Goal: Task Accomplishment & Management: Use online tool/utility

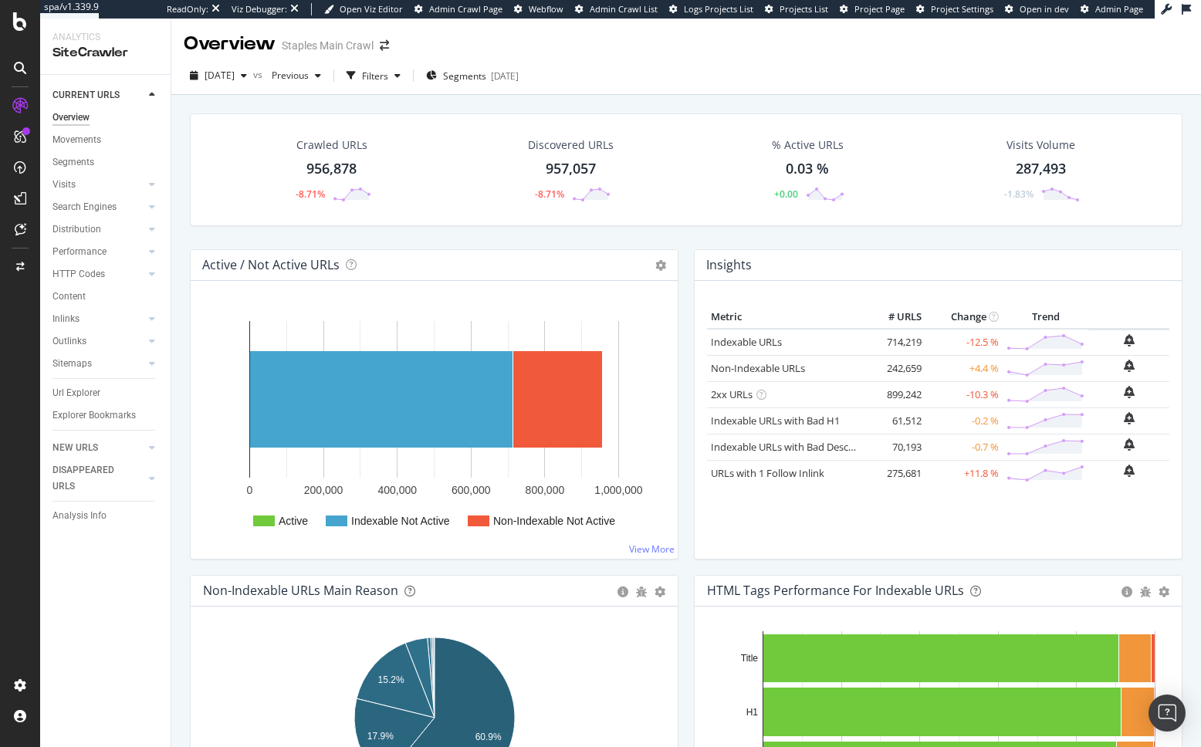
click at [399, 237] on div "Crawled URLs 956,878 -8.71% Discovered URLs 957,057 -8.71% % Active URLs 0.03 %…" at bounding box center [686, 181] width 1008 height 136
click at [80, 382] on div "Url Explorer" at bounding box center [111, 393] width 118 height 22
drag, startPoint x: 79, startPoint y: 388, endPoint x: 754, endPoint y: 57, distance: 752.3
click at [79, 388] on div "Url Explorer" at bounding box center [76, 393] width 48 height 16
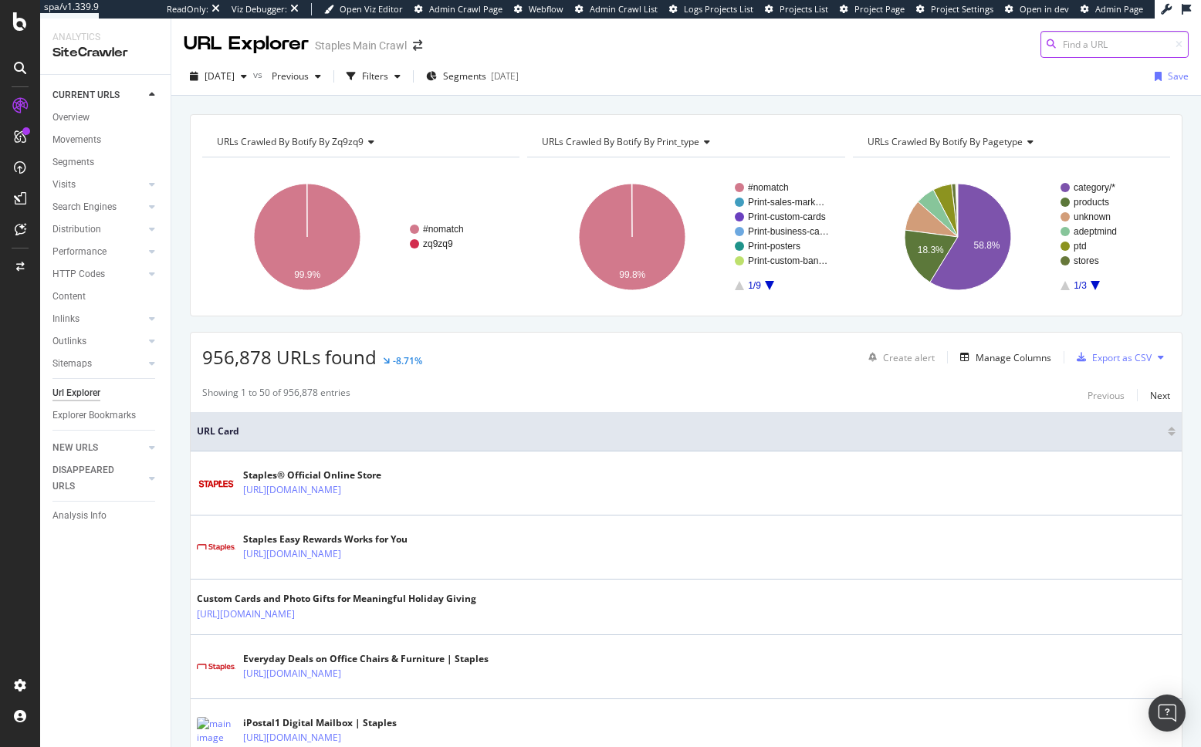
click at [1061, 41] on input at bounding box center [1115, 44] width 148 height 27
paste input "[URL][DOMAIN_NAME][PERSON_NAME]"
type input "[URL][DOMAIN_NAME][PERSON_NAME]"
click at [1065, 66] on span "[URL][DOMAIN_NAME][PERSON_NAME]" at bounding box center [974, 63] width 179 height 13
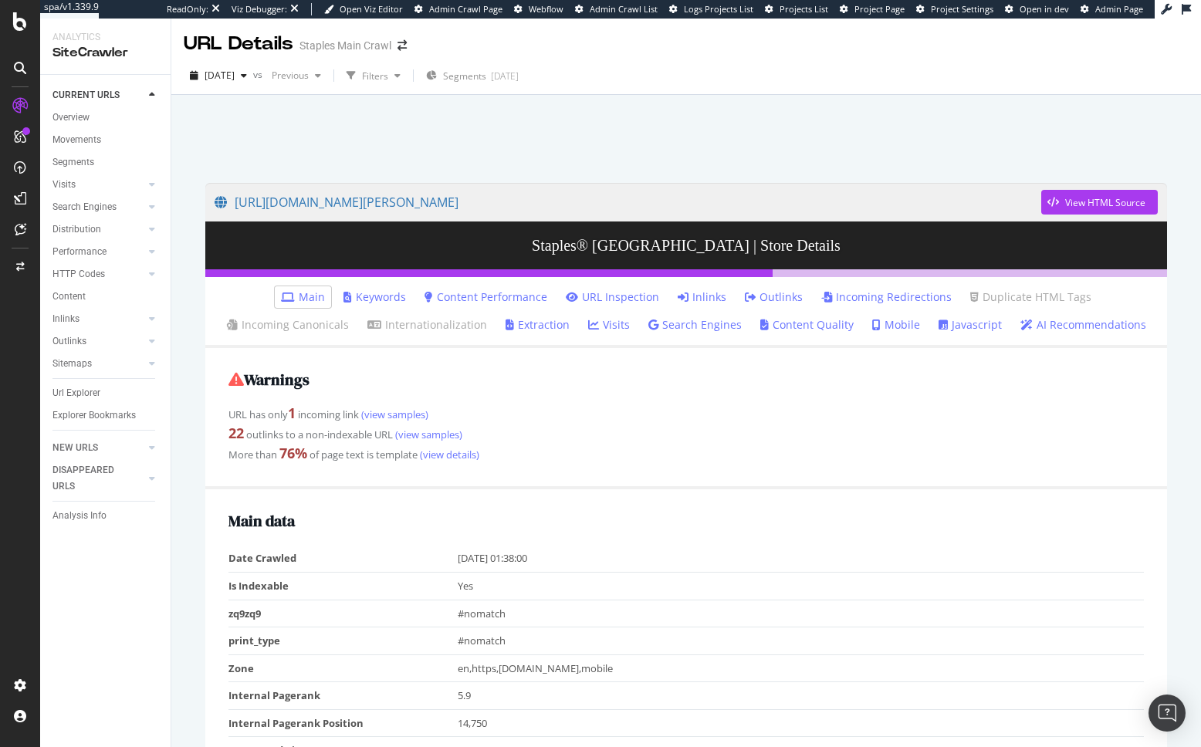
drag, startPoint x: 648, startPoint y: 141, endPoint x: 652, endPoint y: 151, distance: 11.1
click at [648, 141] on div at bounding box center [686, 135] width 993 height 66
click at [1122, 200] on div "View HTML Source" at bounding box center [1105, 202] width 80 height 13
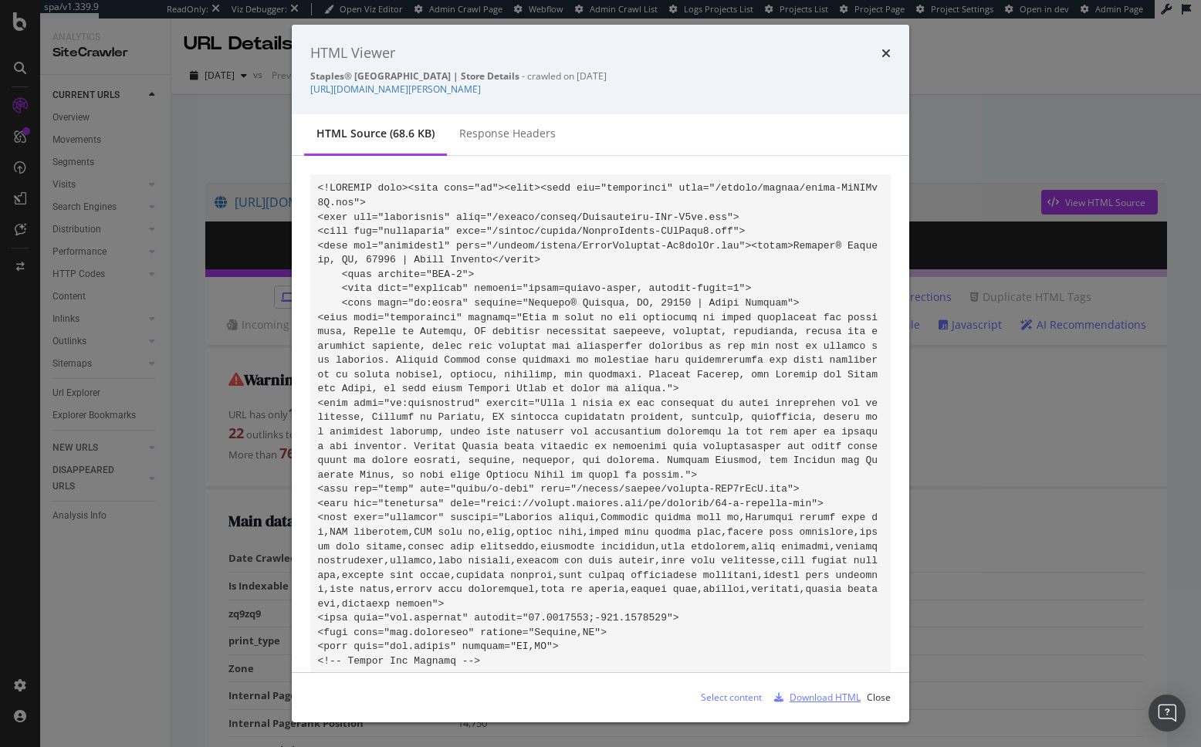
click at [803, 698] on div "Download HTML" at bounding box center [825, 697] width 71 height 13
click at [714, 101] on div "HTML Viewer Staples® [GEOGRAPHIC_DATA] | Store Details - crawled on [DATE] [URL…" at bounding box center [601, 70] width 618 height 90
drag, startPoint x: 722, startPoint y: 71, endPoint x: 695, endPoint y: 61, distance: 28.8
click at [722, 71] on div "Staples® [GEOGRAPHIC_DATA] | Store Details - crawled on [DATE]" at bounding box center [600, 75] width 581 height 13
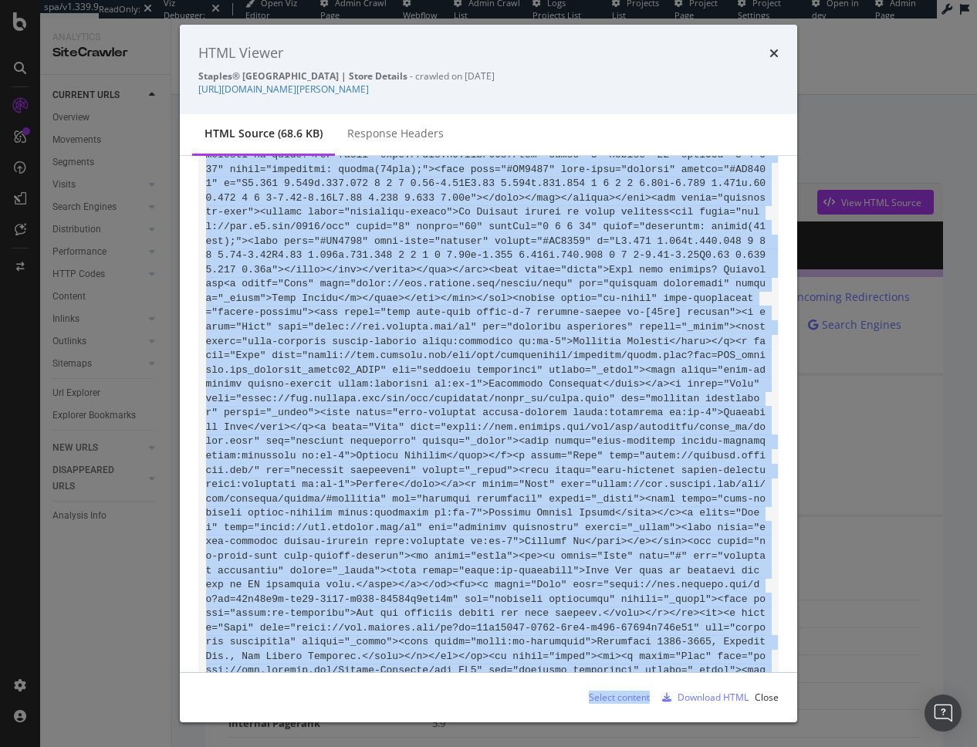
scroll to position [10573, 0]
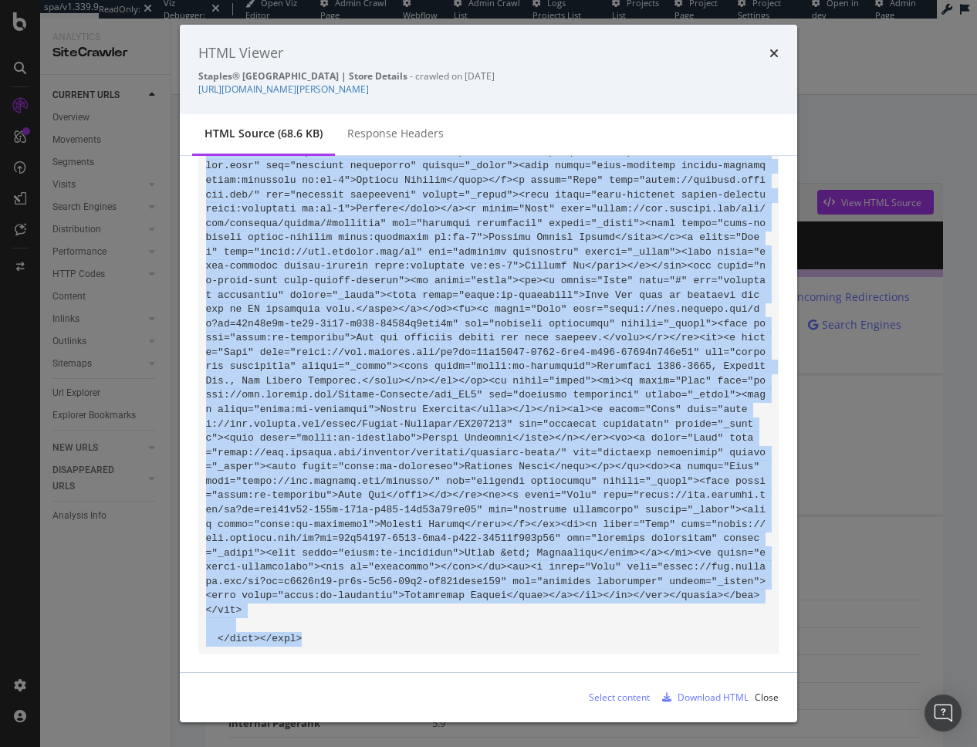
drag, startPoint x: 208, startPoint y: 190, endPoint x: 486, endPoint y: 648, distance: 536.2
copy code "<!LOREMIP dolo><sita cons="ad"><elit><sedd eiu="temporinci" utla="/etdolo/magna…"
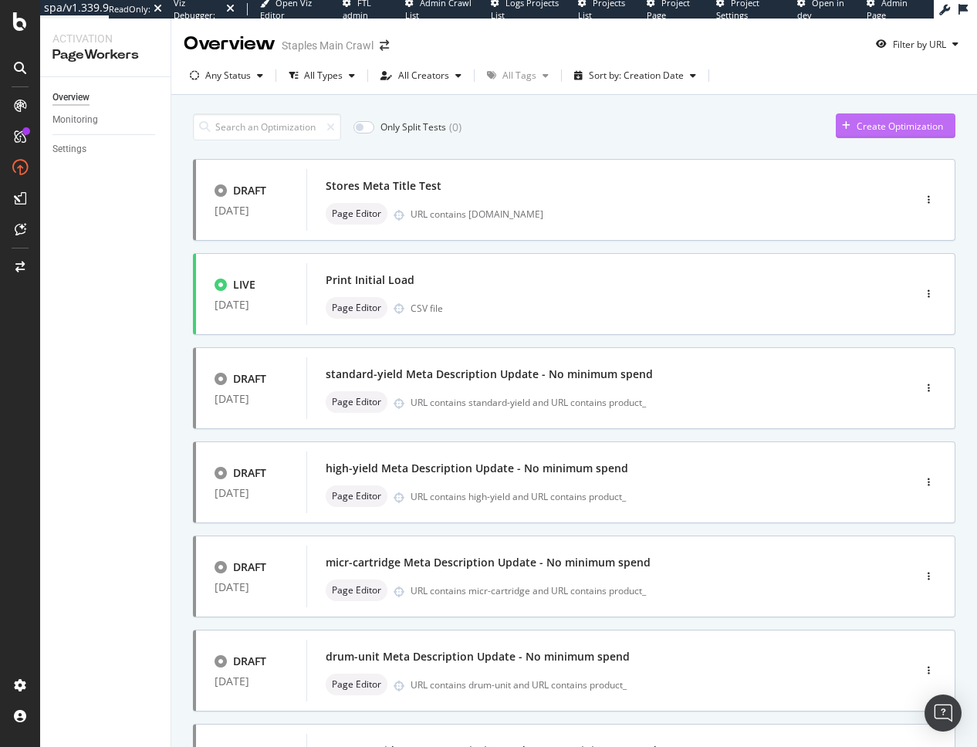
click at [899, 127] on div "Create Optimization" at bounding box center [900, 126] width 86 height 13
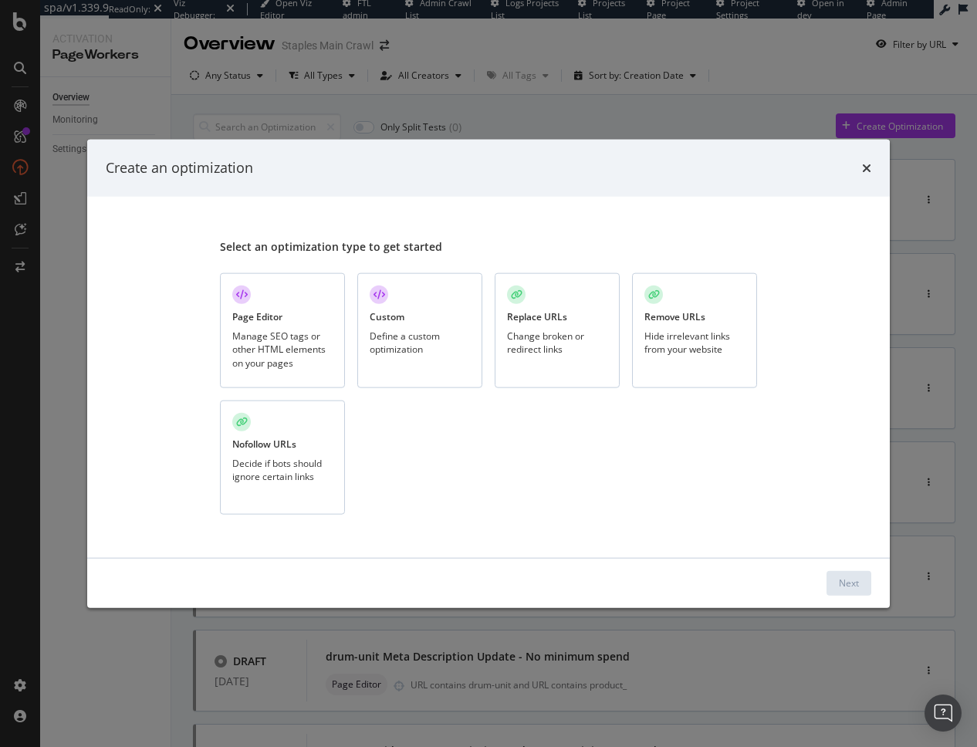
drag, startPoint x: 262, startPoint y: 338, endPoint x: 371, endPoint y: 379, distance: 116.3
click at [262, 338] on div "Manage SEO tags or other HTML elements on your pages" at bounding box center [282, 349] width 100 height 39
click at [854, 583] on div "Next" at bounding box center [849, 583] width 20 height 13
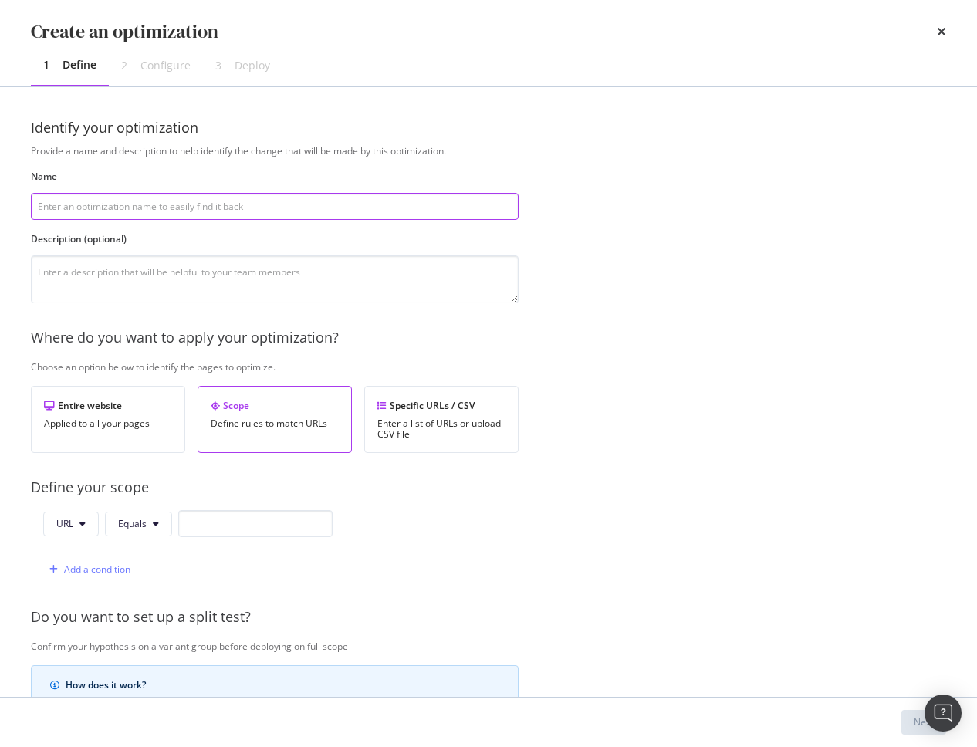
type input "S"
type input "Stores Carousel Test"
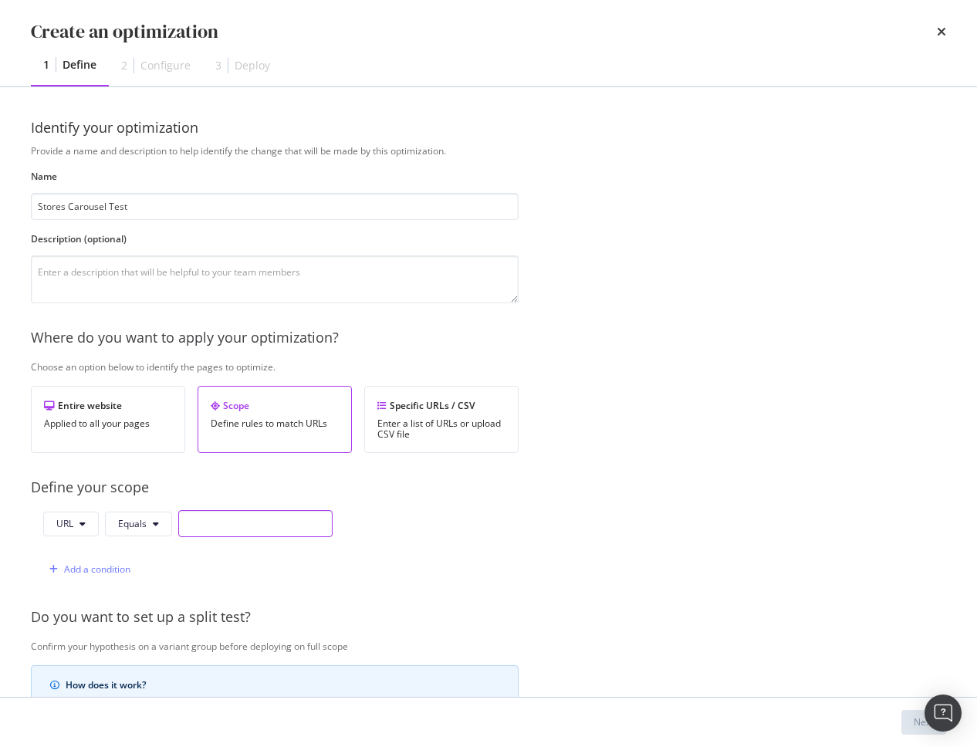
click at [200, 526] on input "modal" at bounding box center [255, 523] width 154 height 27
paste input "[URL][DOMAIN_NAME][PERSON_NAME]"
type input "[URL][DOMAIN_NAME][PERSON_NAME]"
click at [367, 548] on div "URL Equals https://stores.staples.com/or/medford/45-e-stewart-ave Add a conditi…" at bounding box center [275, 546] width 488 height 73
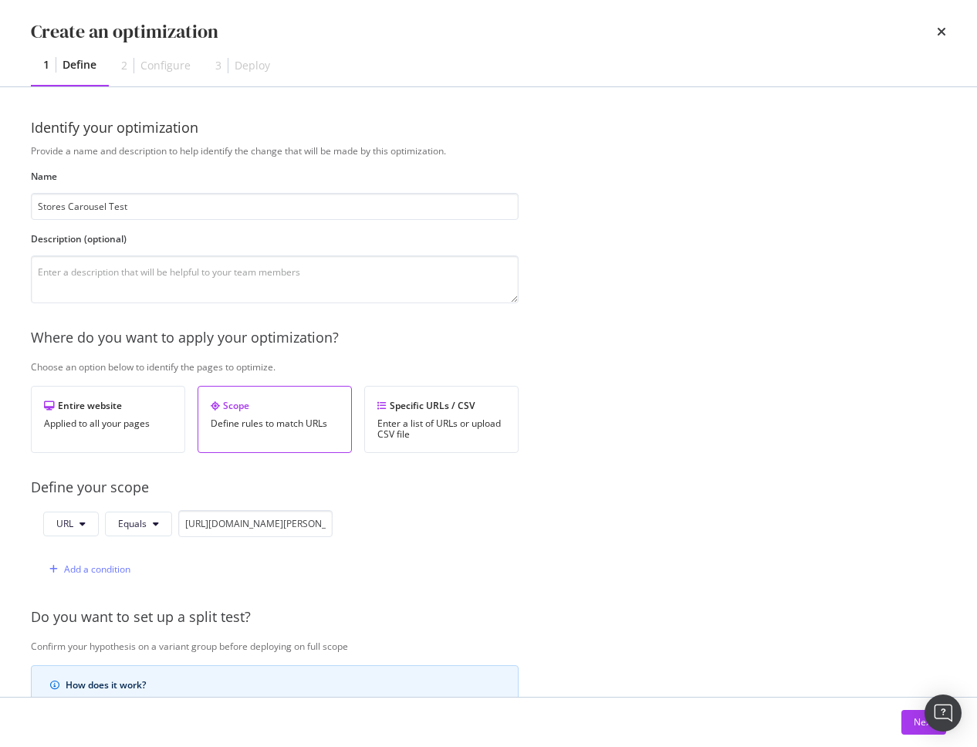
scroll to position [311, 0]
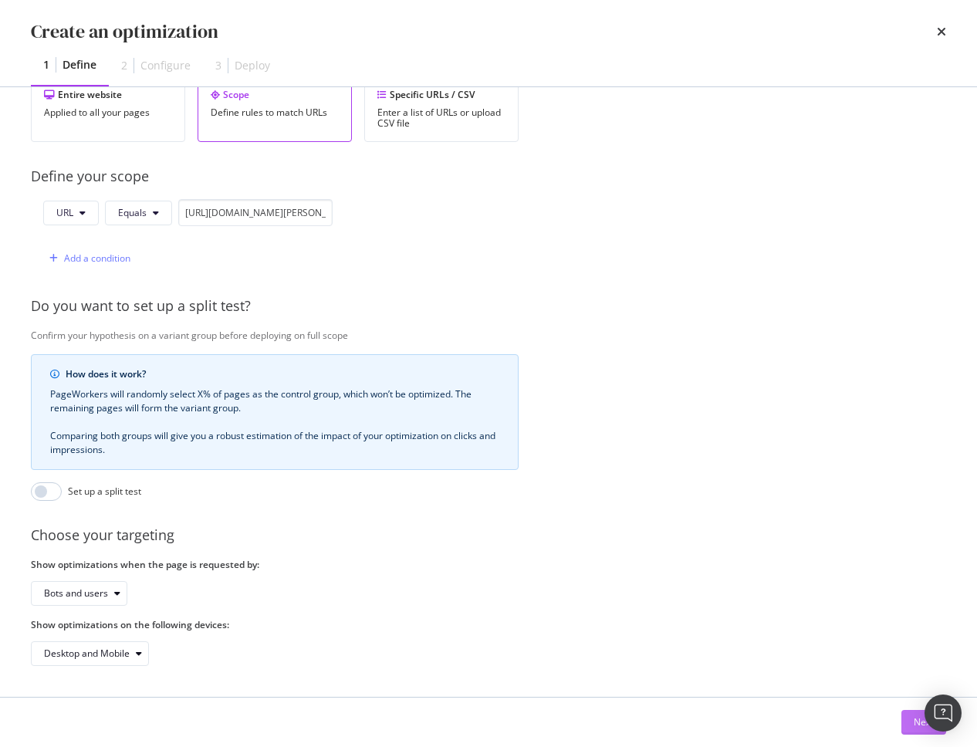
click at [912, 729] on button "Next" at bounding box center [924, 722] width 45 height 25
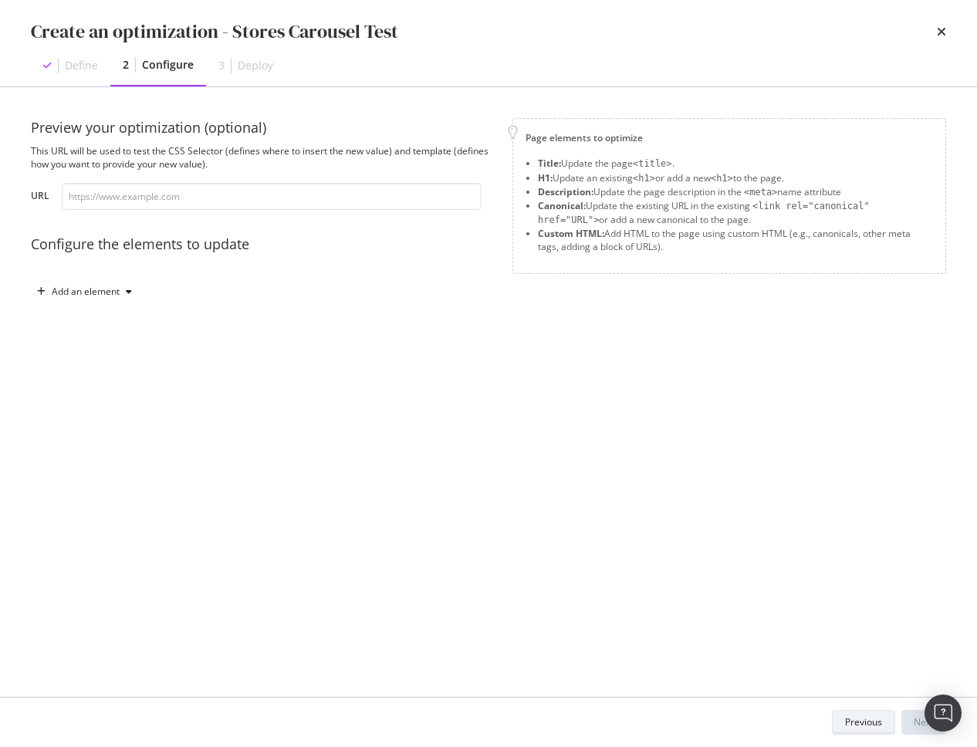
scroll to position [0, 0]
click at [90, 293] on div "Add an element" at bounding box center [86, 291] width 68 height 9
click at [105, 425] on div "Custom HTML" at bounding box center [102, 423] width 61 height 13
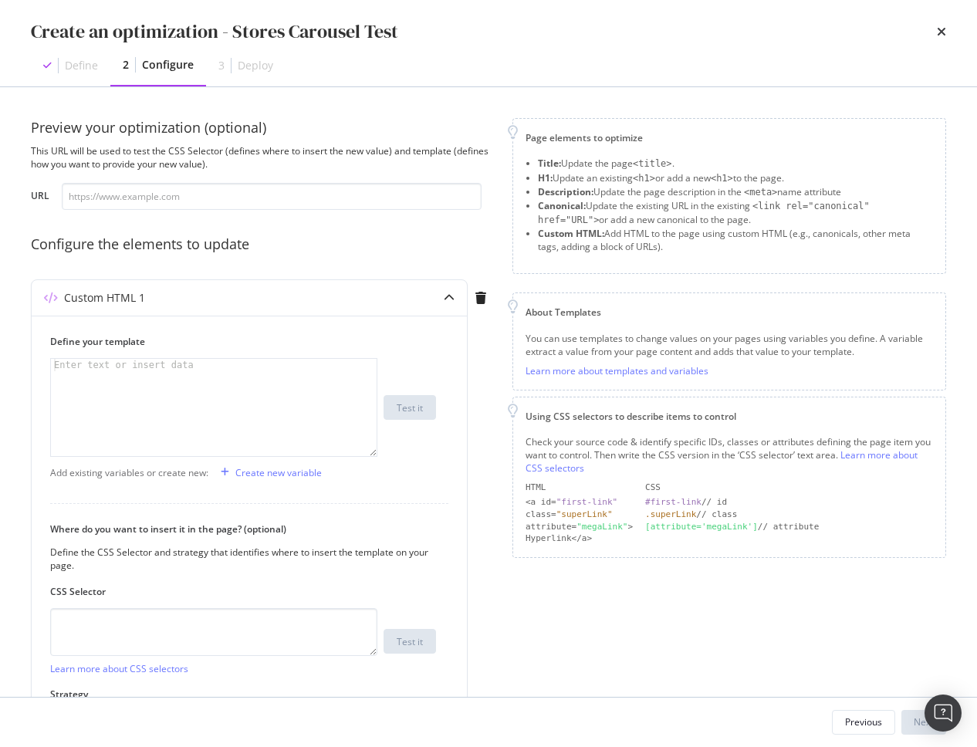
click at [439, 112] on div "Preview your optimization (optional) This URL will be used to test the CSS Sele…" at bounding box center [488, 392] width 977 height 610
click at [171, 630] on textarea "modal" at bounding box center [213, 632] width 327 height 48
paste textarea "#reactele > div > nav > div"
drag, startPoint x: 252, startPoint y: 637, endPoint x: 394, endPoint y: 646, distance: 142.3
click at [252, 637] on textarea "#reactele > div > nav > div" at bounding box center [213, 632] width 327 height 48
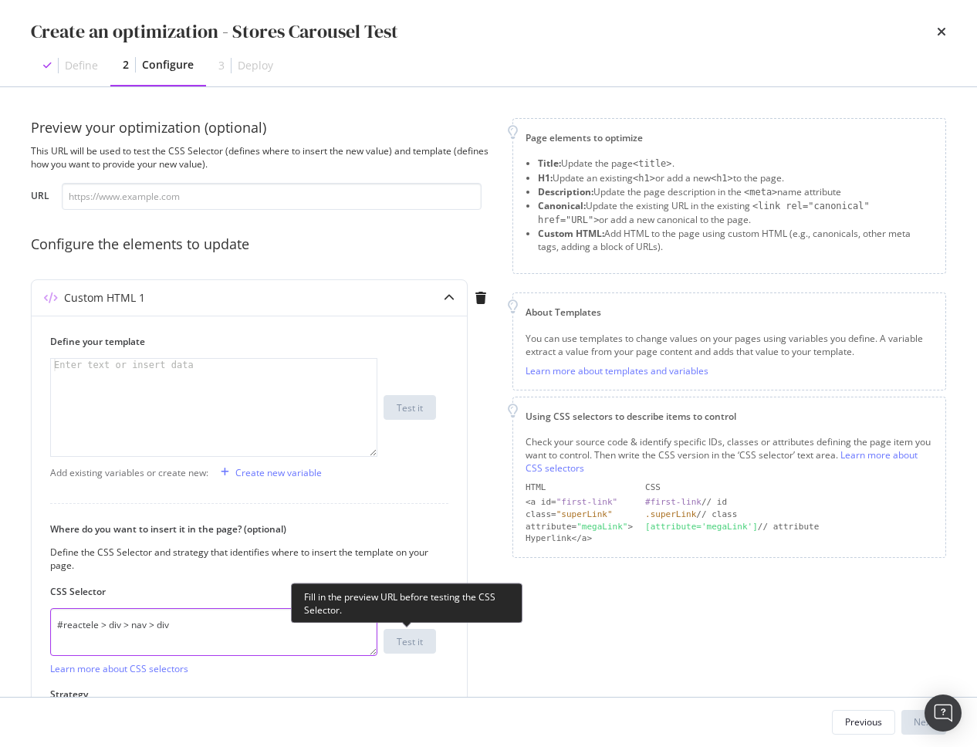
type textarea "#reactele > div > nav > div"
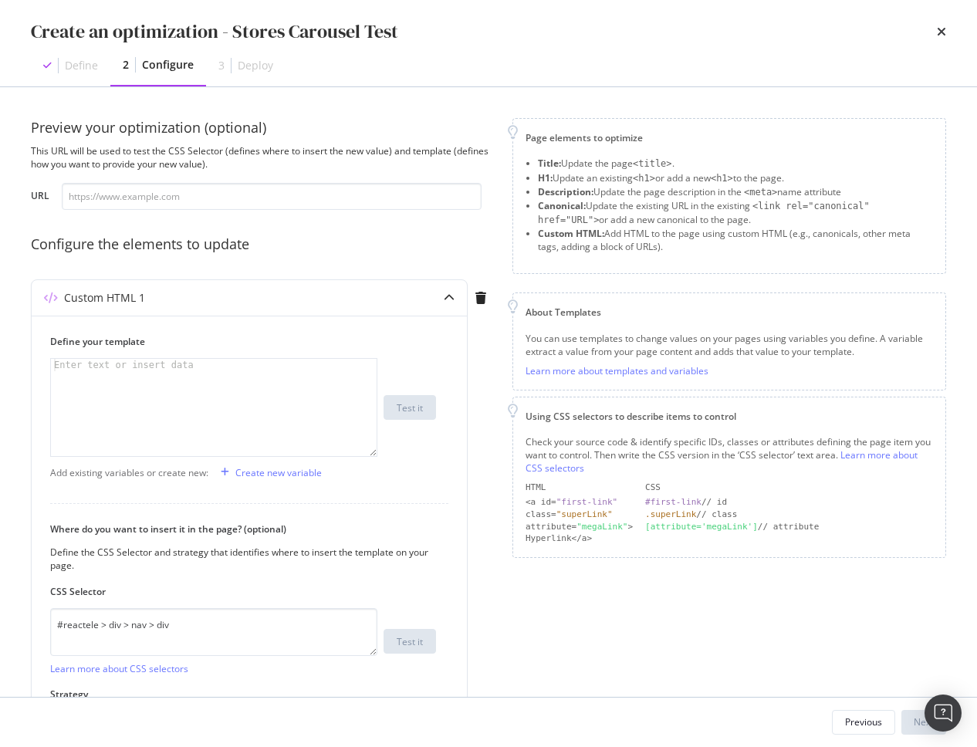
click at [555, 649] on div "Page elements to optimize Title: Update the page <title> . H1: Update an existi…" at bounding box center [730, 452] width 434 height 668
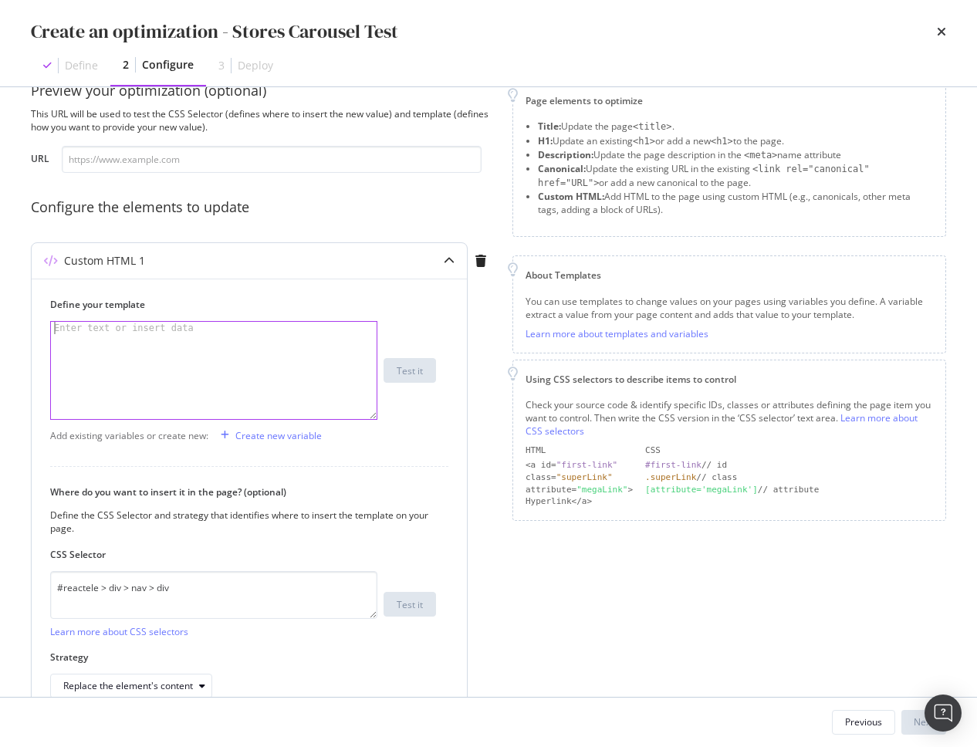
click at [257, 374] on div "modal" at bounding box center [214, 383] width 326 height 122
paste textarea "</script>"
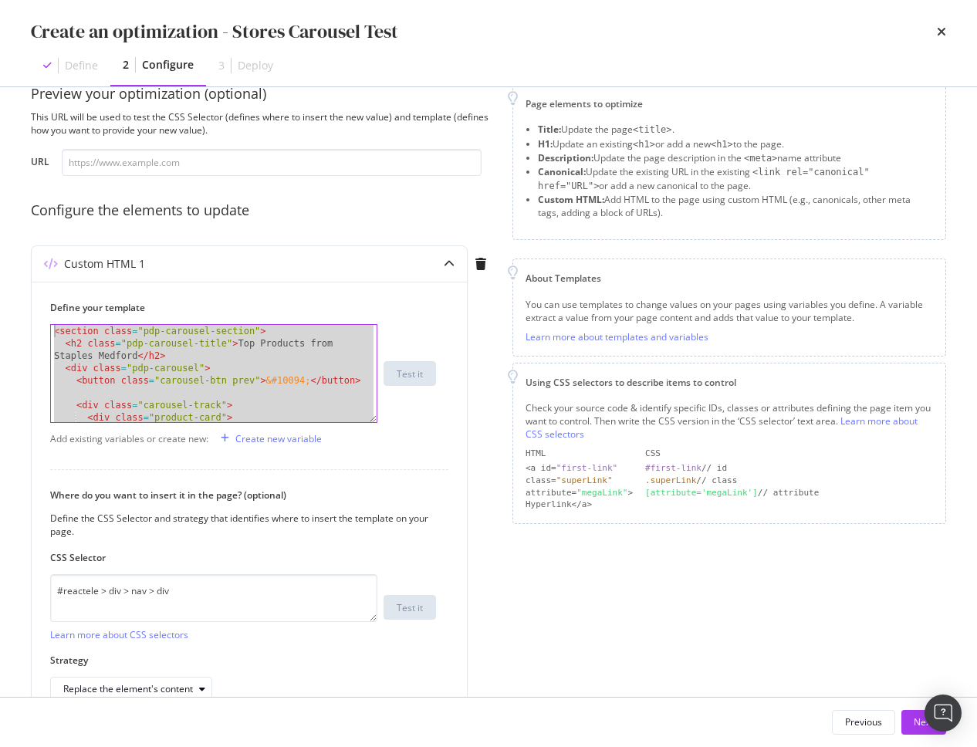
scroll to position [0, 0]
drag, startPoint x: 124, startPoint y: 420, endPoint x: -10, endPoint y: 102, distance: 344.9
click at [0, 102] on html "spa/v1.339.9 ReadOnly: Viz Debugger: Open Viz Editor FTL admin Admin Crawl List…" at bounding box center [488, 373] width 977 height 747
type textarea "<section class="pdp-carousel-section"> <h2 class="pdp-carousel-title">Top Produ…"
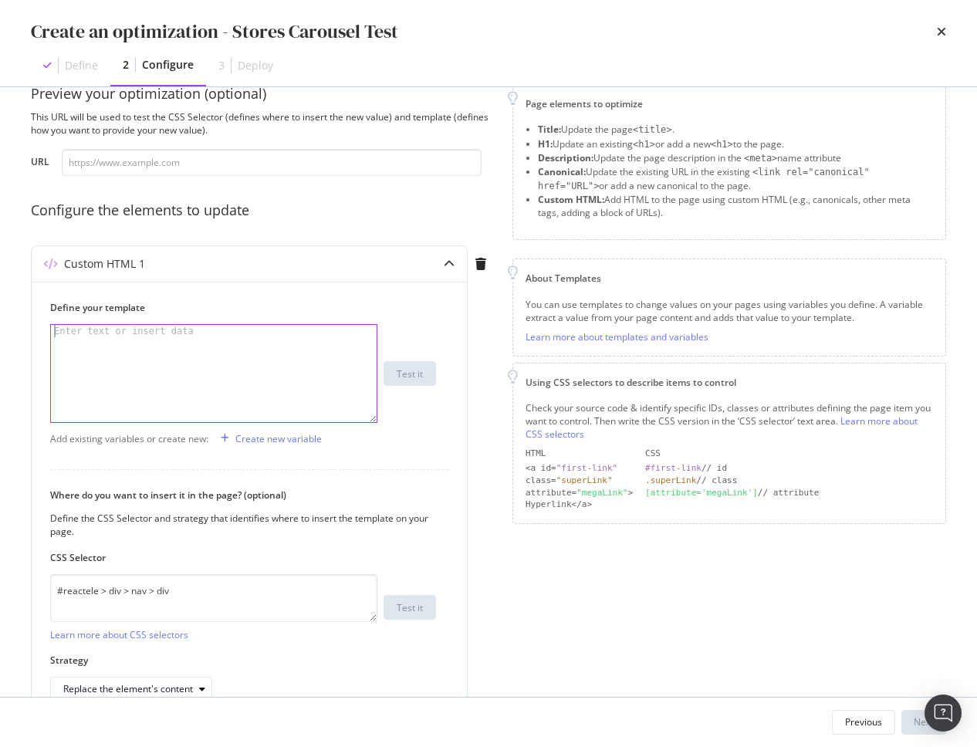
paste textarea "</section>"
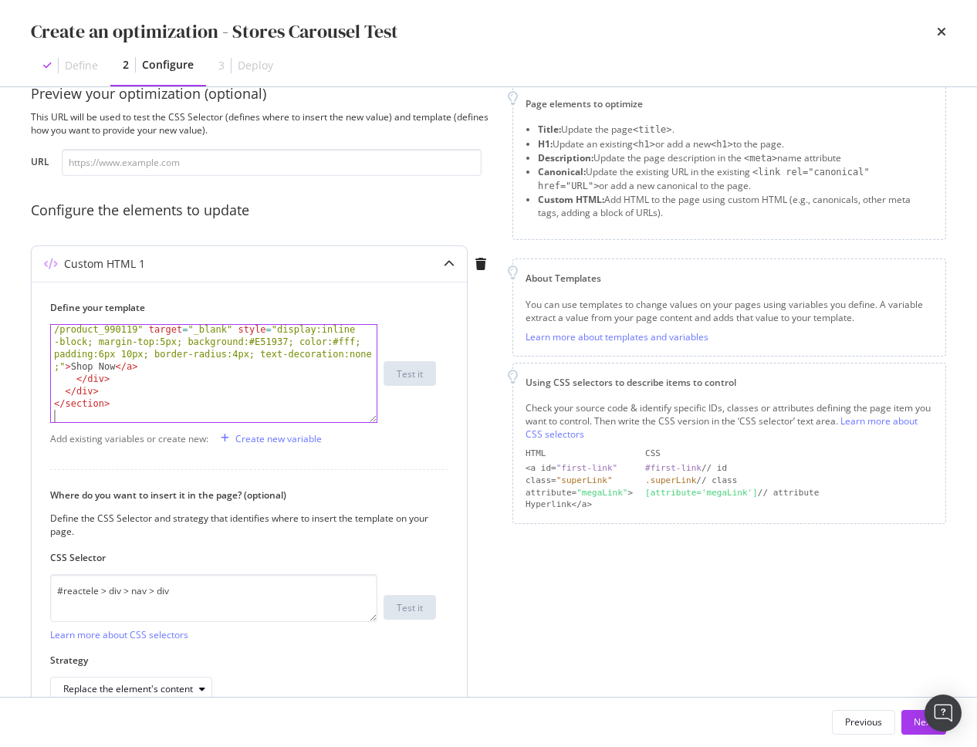
type textarea "</section>"
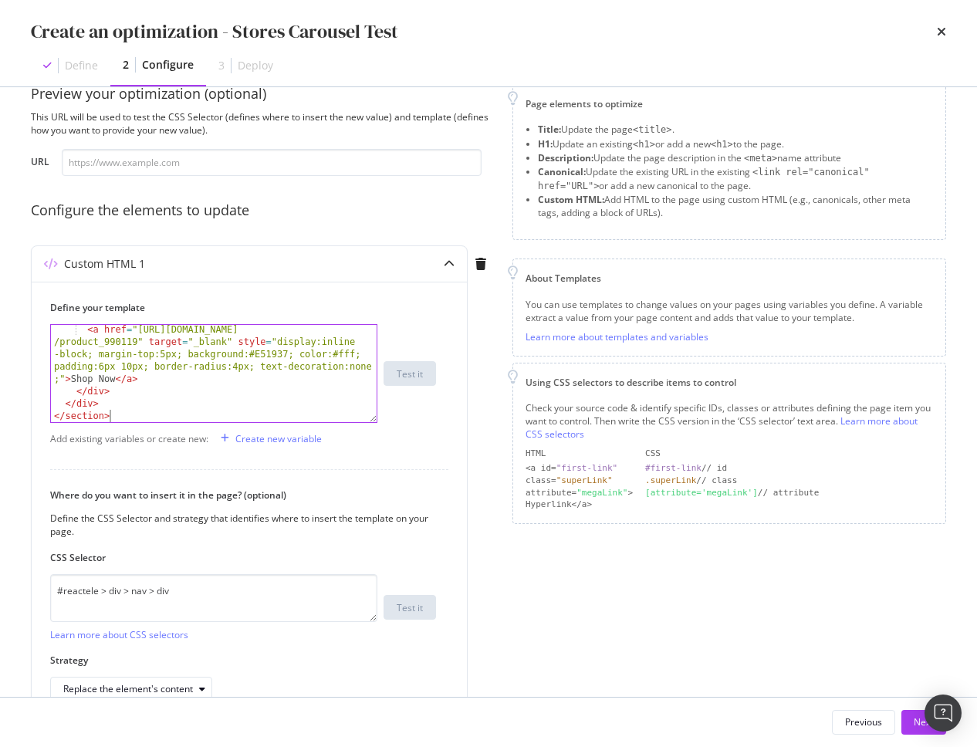
drag, startPoint x: 683, startPoint y: 590, endPoint x: 691, endPoint y: 81, distance: 508.8
click at [682, 590] on div "Page elements to optimize Title: Update the page <title> . H1: Update an existi…" at bounding box center [730, 418] width 434 height 668
drag, startPoint x: 333, startPoint y: 160, endPoint x: 326, endPoint y: 171, distance: 13.9
click at [333, 160] on input "modal" at bounding box center [272, 162] width 420 height 27
paste input "[URL][DOMAIN_NAME][PERSON_NAME]"
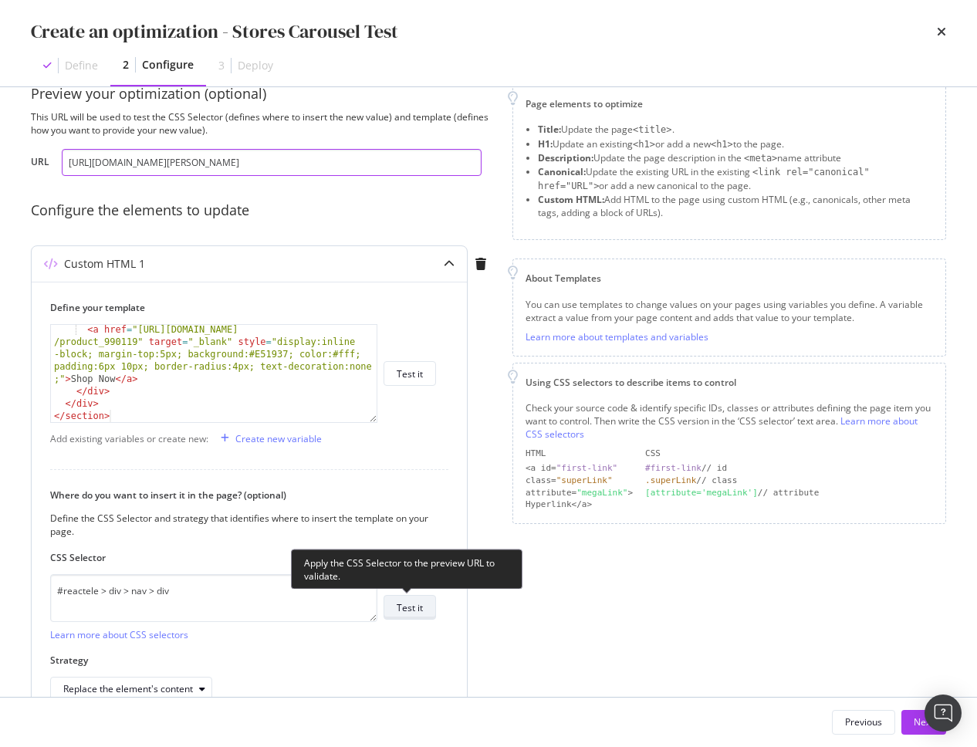
type input "[URL][DOMAIN_NAME][PERSON_NAME]"
click at [417, 614] on div "Test it" at bounding box center [410, 608] width 26 height 22
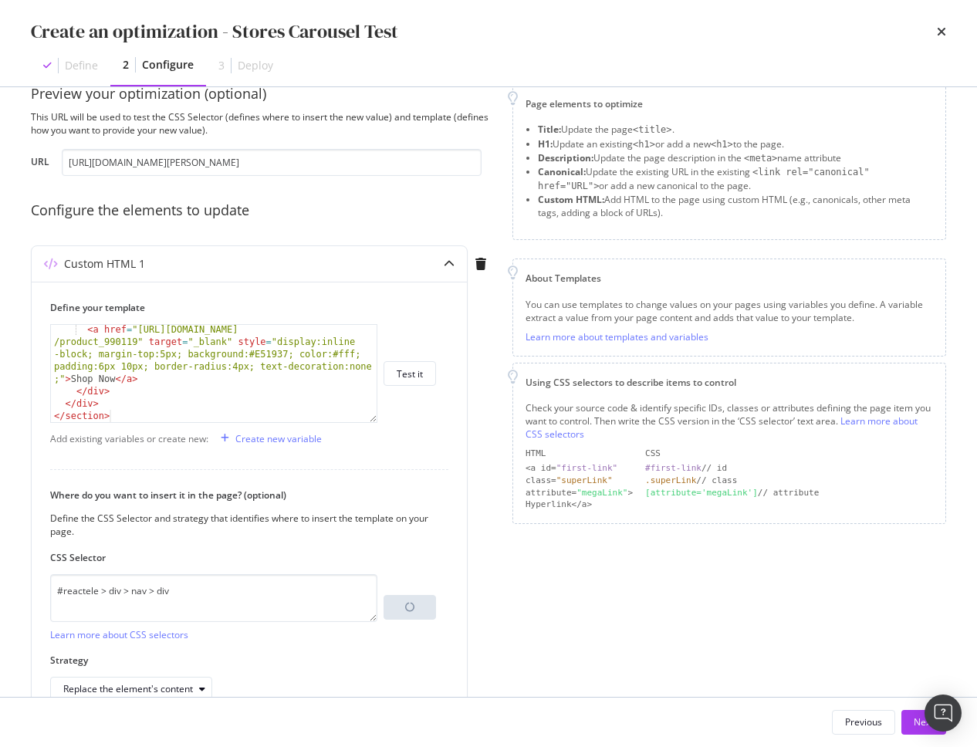
scroll to position [120, 0]
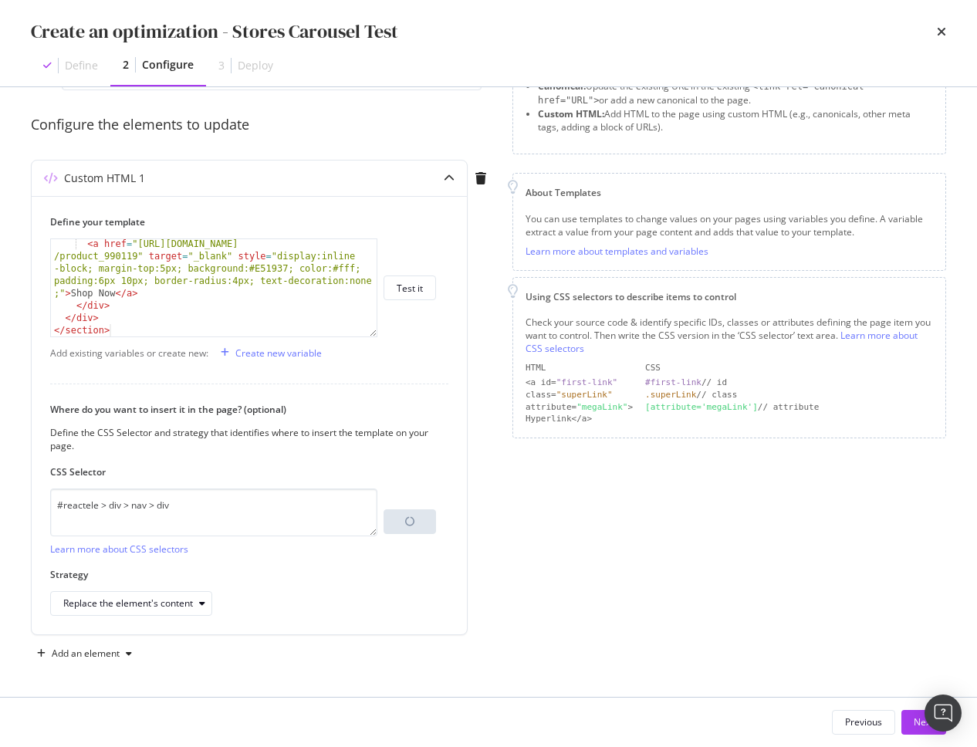
click at [29, 573] on div "Preview your optimization (optional) This URL will be used to test the CSS Sele…" at bounding box center [488, 392] width 977 height 610
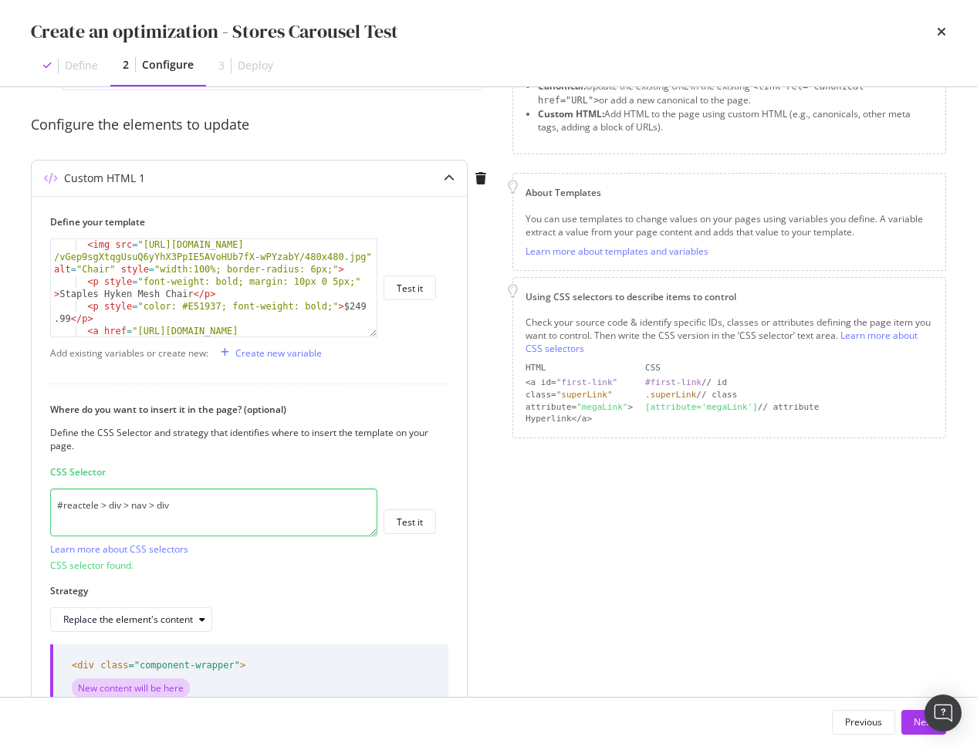
scroll to position [233, 0]
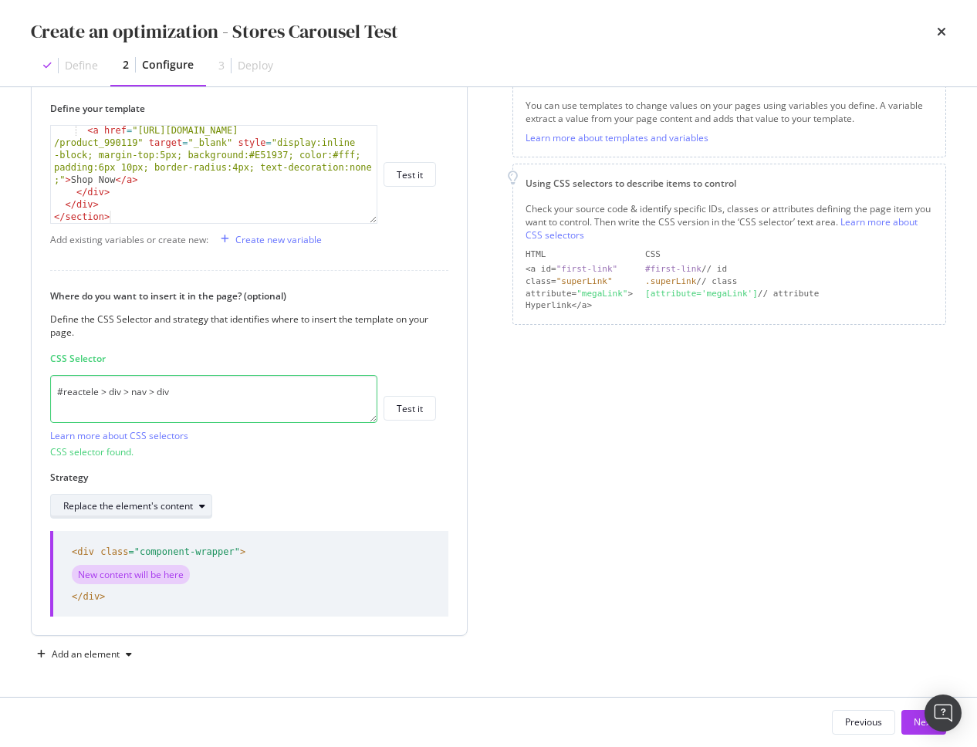
click at [165, 514] on div "Replace the element's content" at bounding box center [137, 507] width 148 height 22
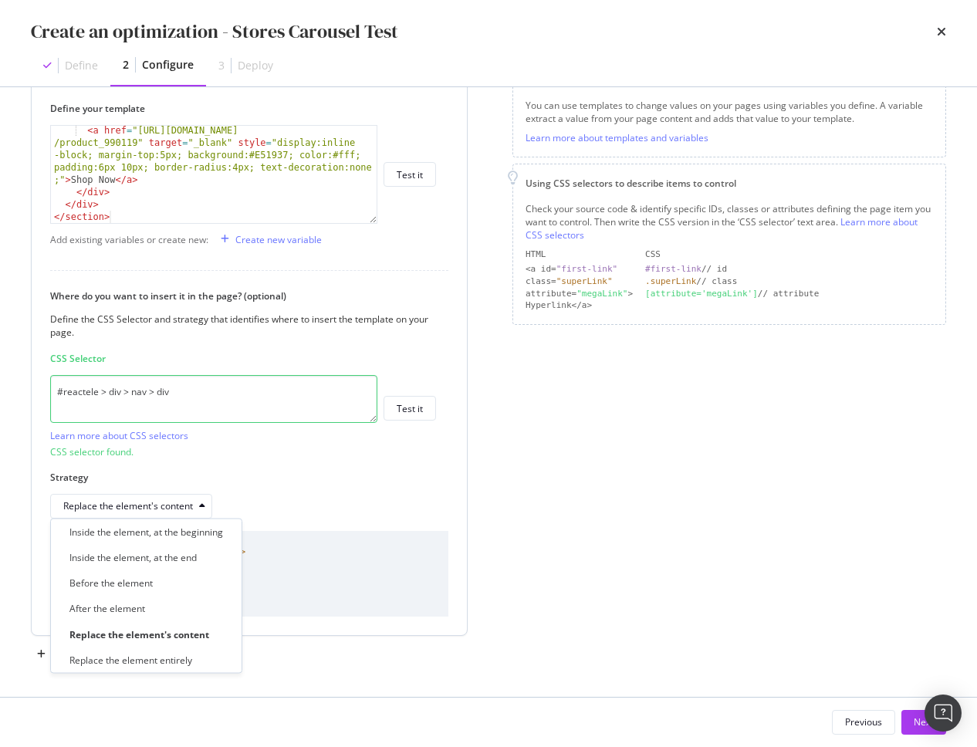
drag, startPoint x: 162, startPoint y: 586, endPoint x: 200, endPoint y: 559, distance: 46.5
click at [162, 586] on div "Before the element" at bounding box center [146, 583] width 178 height 19
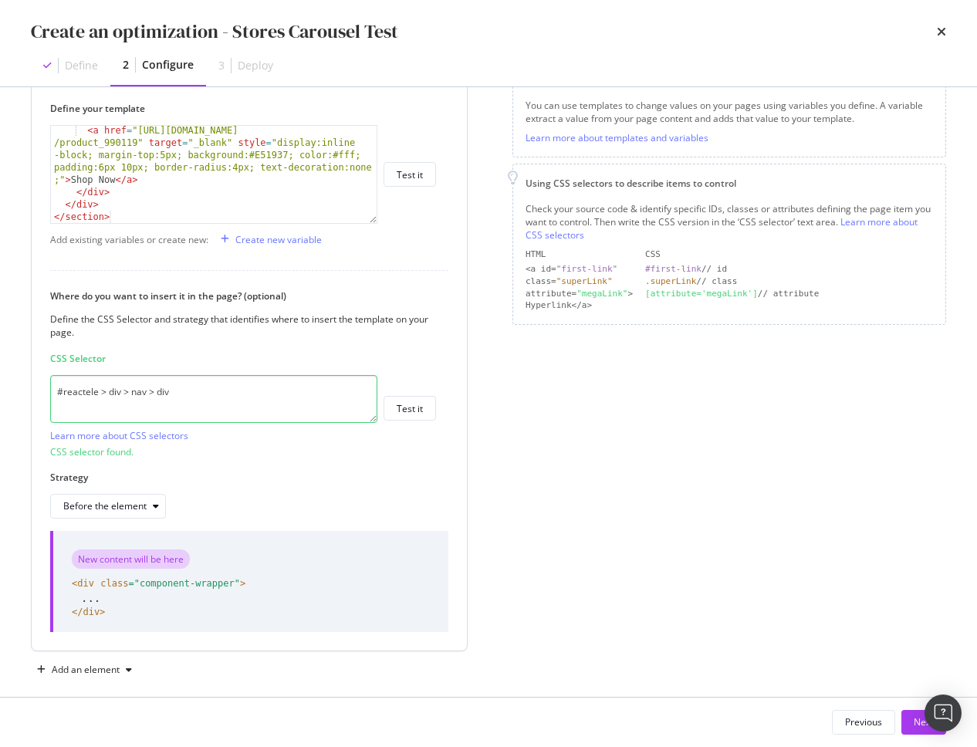
scroll to position [249, 0]
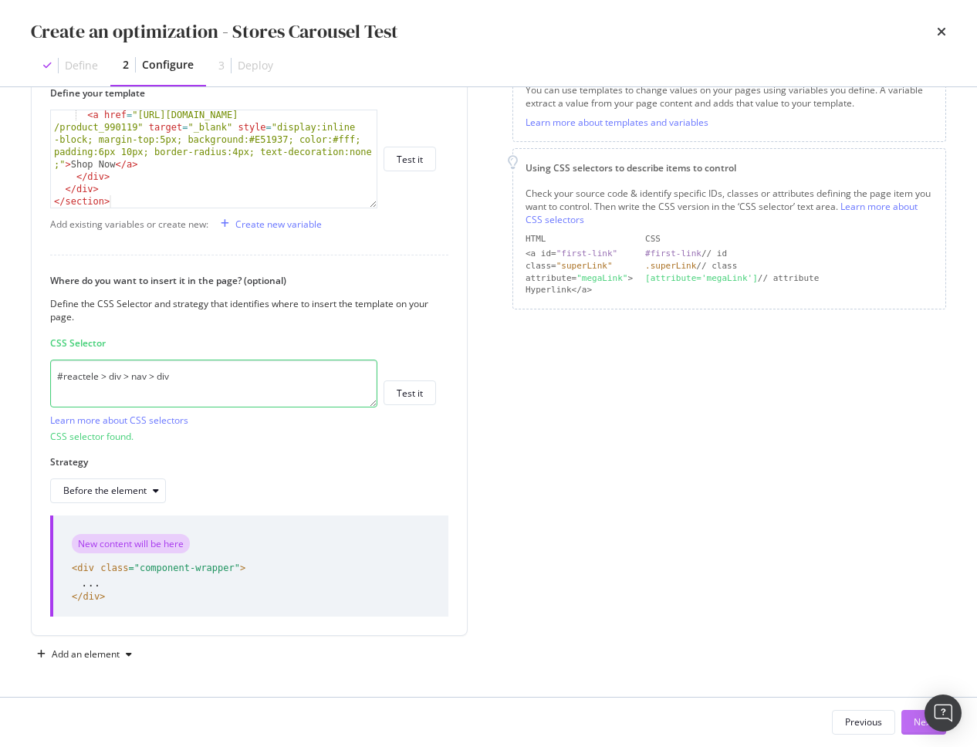
click at [909, 730] on button "Next" at bounding box center [924, 722] width 45 height 25
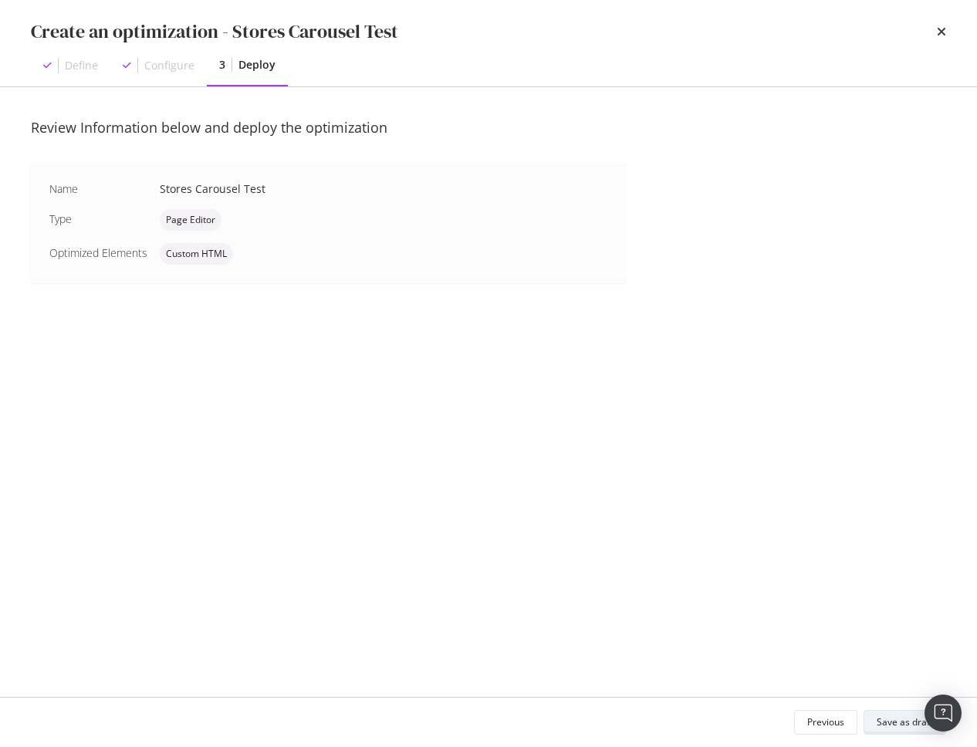
click at [900, 726] on div "Save as draft" at bounding box center [905, 722] width 56 height 13
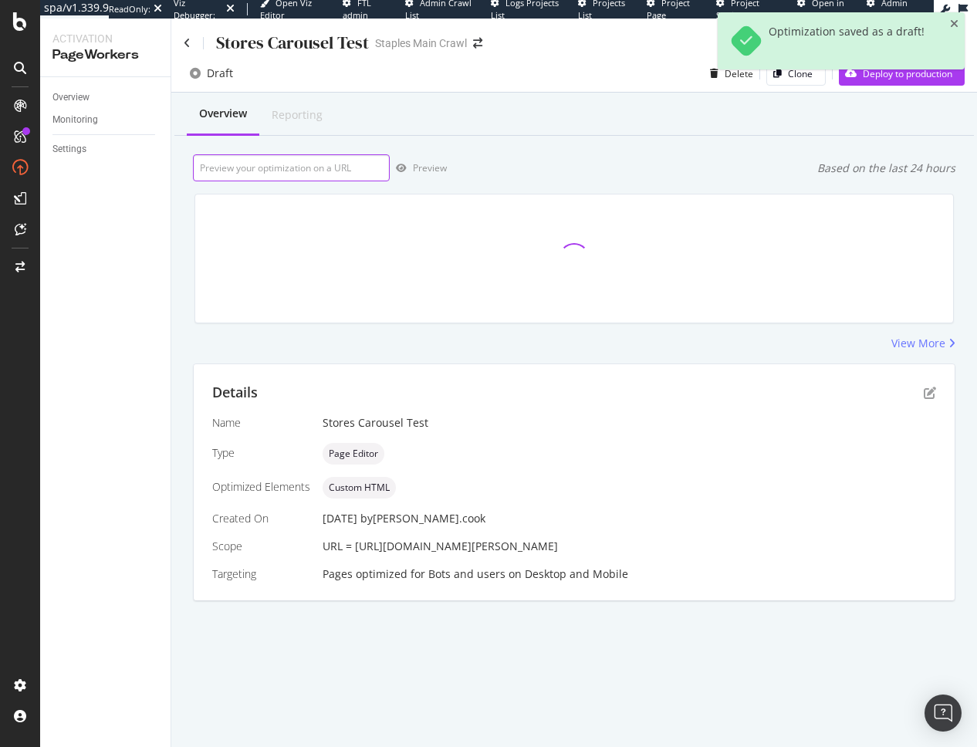
drag, startPoint x: 319, startPoint y: 169, endPoint x: 327, endPoint y: 169, distance: 8.5
click at [319, 169] on input "url" at bounding box center [291, 167] width 197 height 27
paste input "[URL][DOMAIN_NAME][PERSON_NAME]"
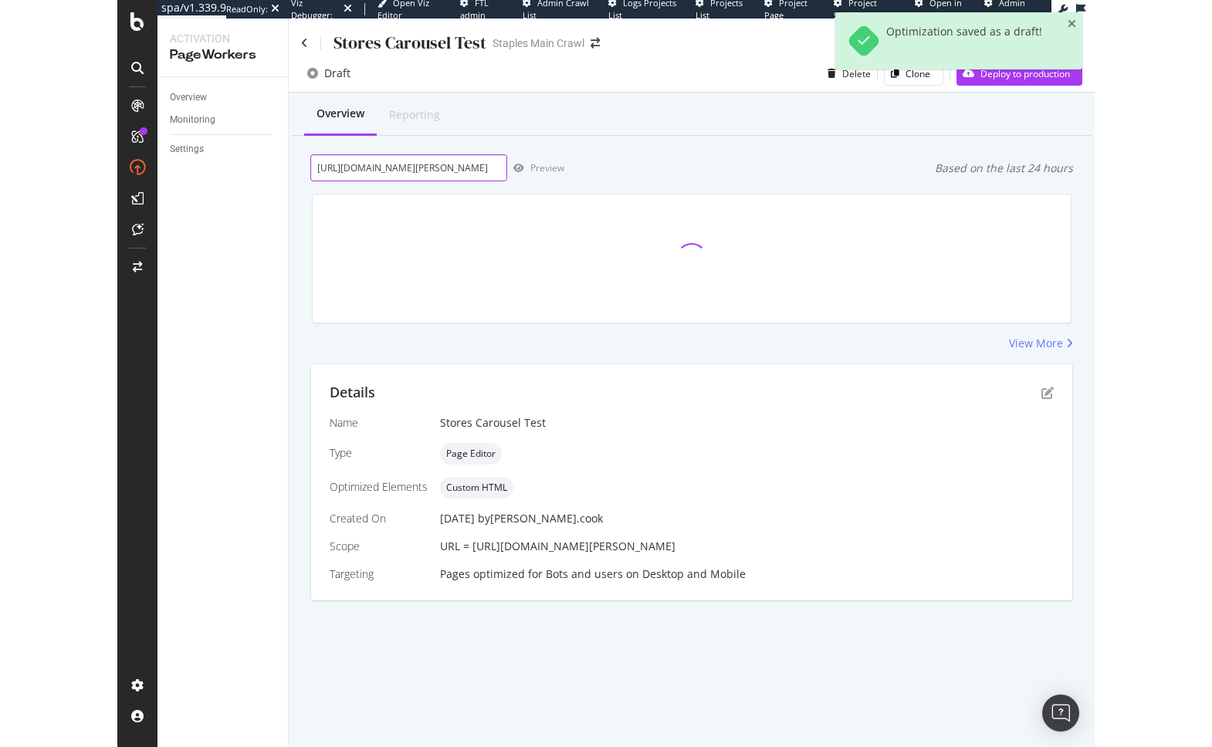
scroll to position [0, 58]
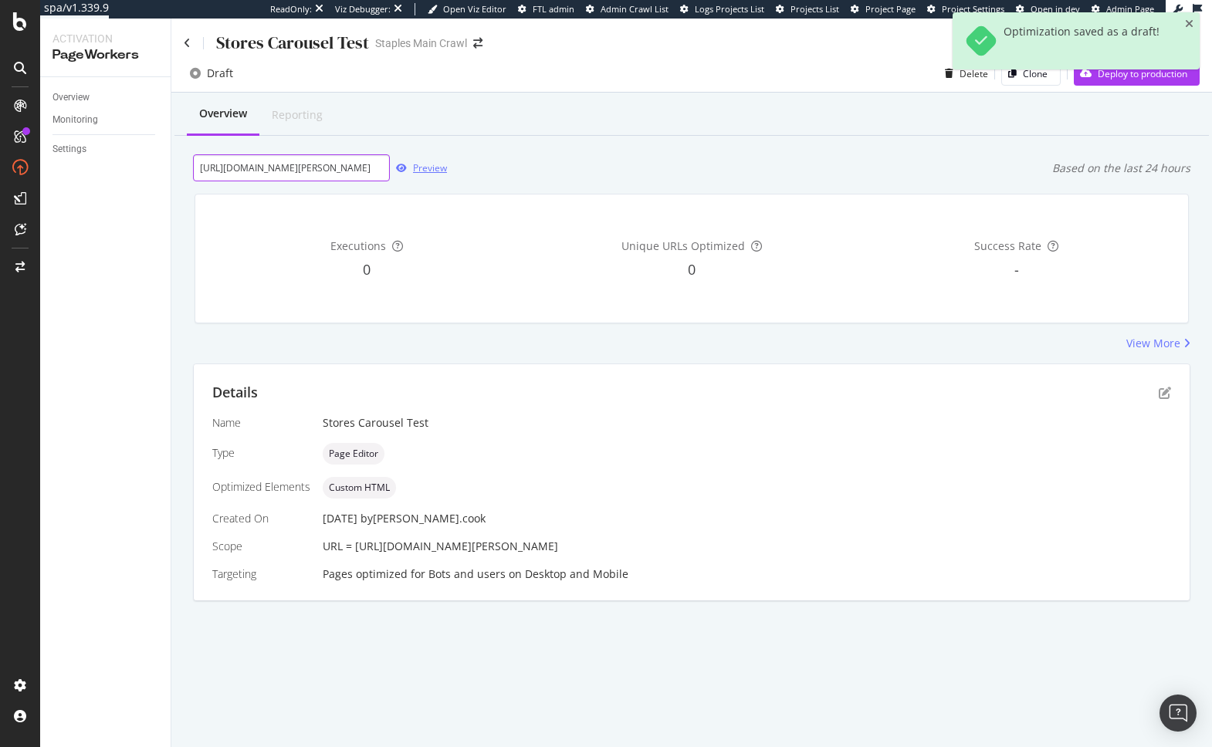
type input "[URL][DOMAIN_NAME][PERSON_NAME]"
click at [413, 170] on div "Preview" at bounding box center [430, 167] width 34 height 13
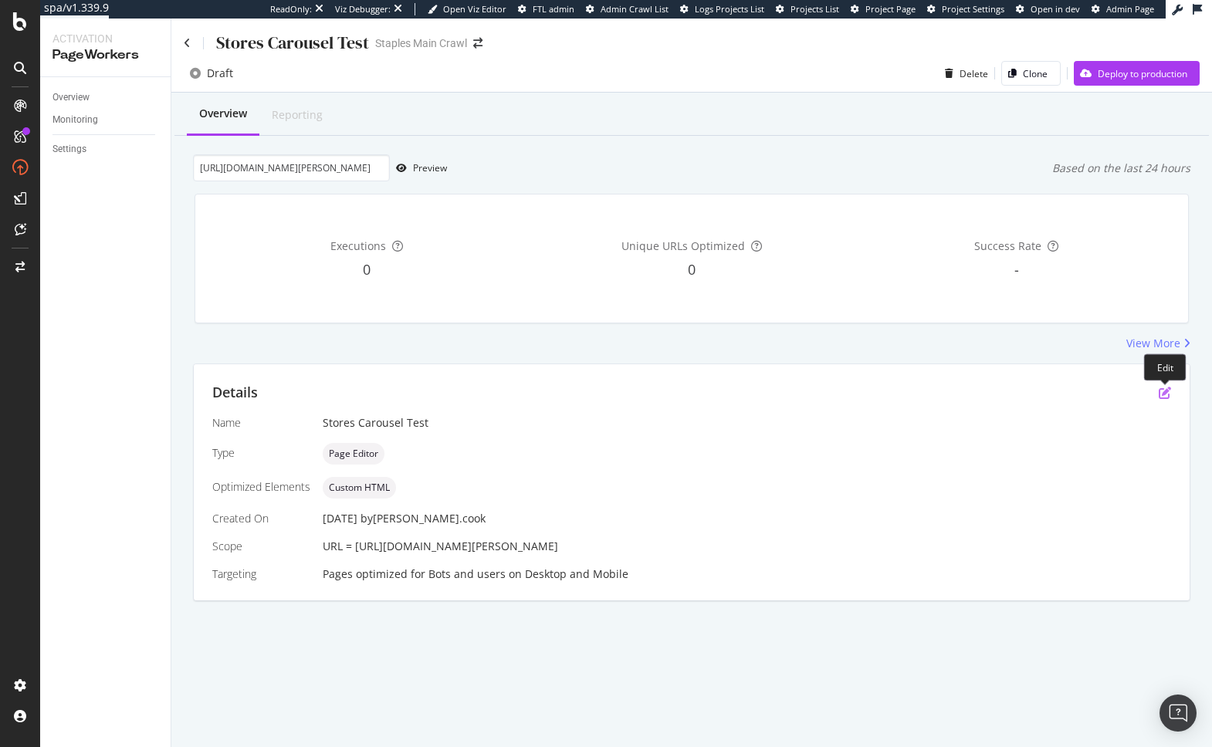
click at [977, 391] on icon "pen-to-square" at bounding box center [1165, 393] width 12 height 12
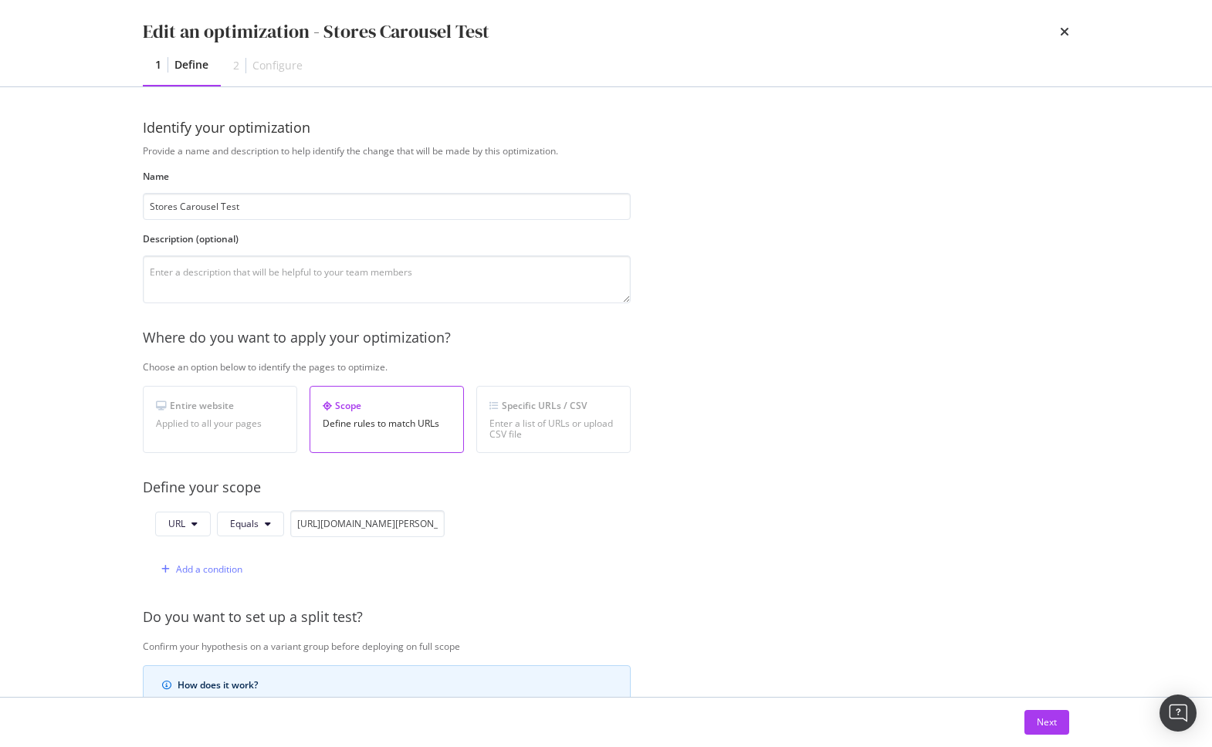
drag, startPoint x: 1046, startPoint y: 721, endPoint x: 943, endPoint y: 695, distance: 106.7
click at [977, 720] on div "Next" at bounding box center [1047, 722] width 20 height 13
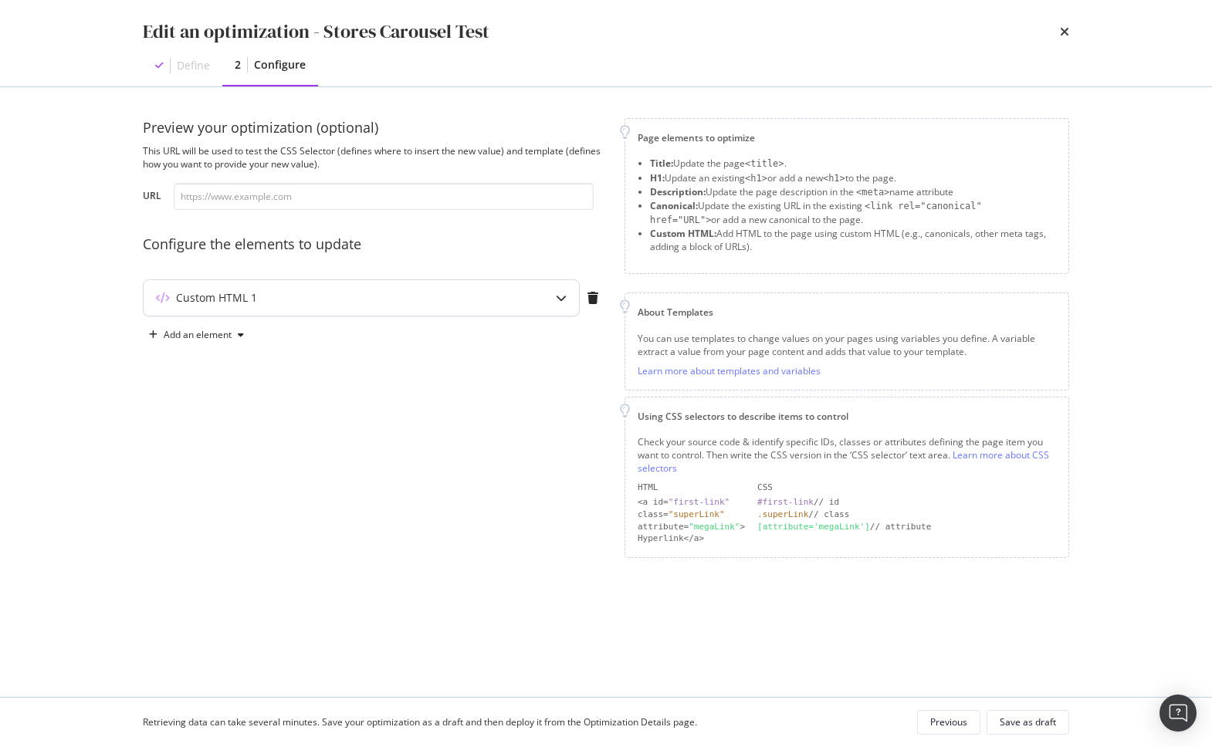
click at [313, 303] on div "Custom HTML 1" at bounding box center [331, 297] width 374 height 15
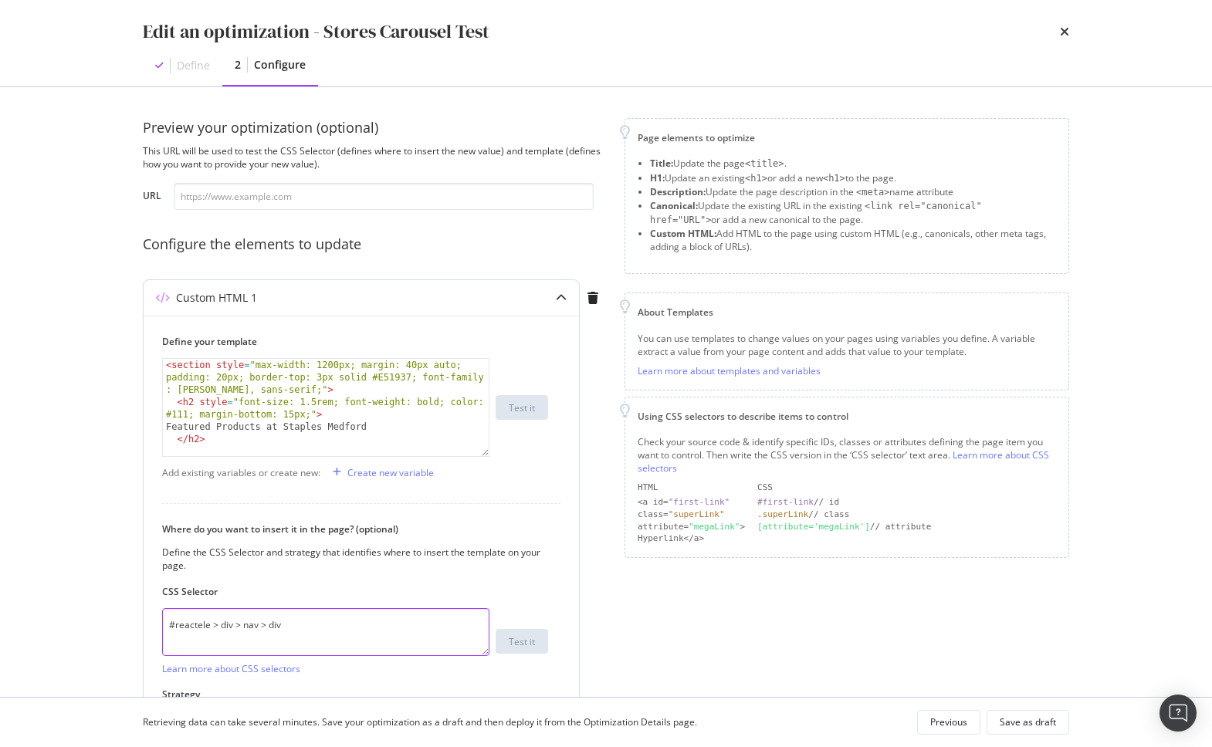
click at [319, 630] on textarea "#reactele > div > nav > div" at bounding box center [325, 632] width 327 height 48
click at [320, 630] on textarea "#reactele > div > nav > div" at bounding box center [325, 632] width 327 height 48
paste textarea "div > div.component-wrapper.grid.grid-cols-4.md\:grid-cols-8.lg\:grid-cols-12.x…"
type textarea "#reactele > div > div > div.component-wrapper.grid.grid-cols-4.md\:grid-cols-8.…"
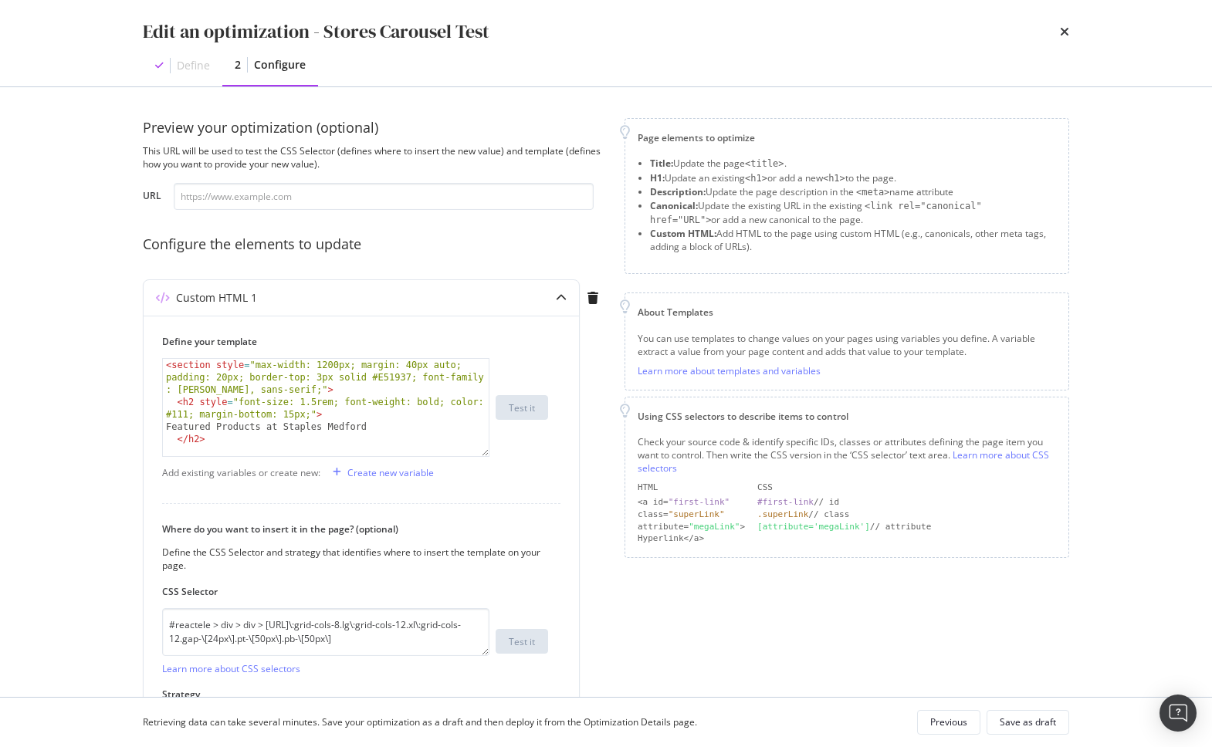
click at [644, 641] on div "Page elements to optimize Title: Update the page <title> . H1: Update an existi…" at bounding box center [847, 452] width 445 height 668
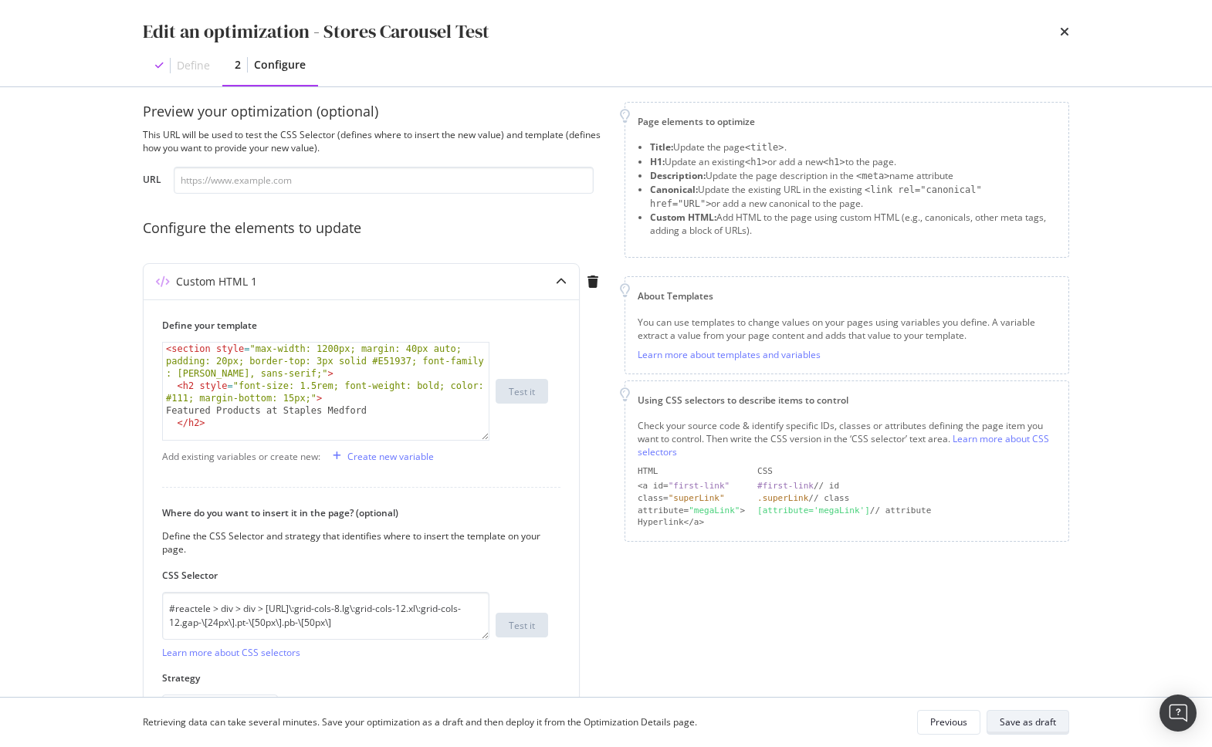
click at [977, 723] on div "Save as draft" at bounding box center [1028, 722] width 56 height 13
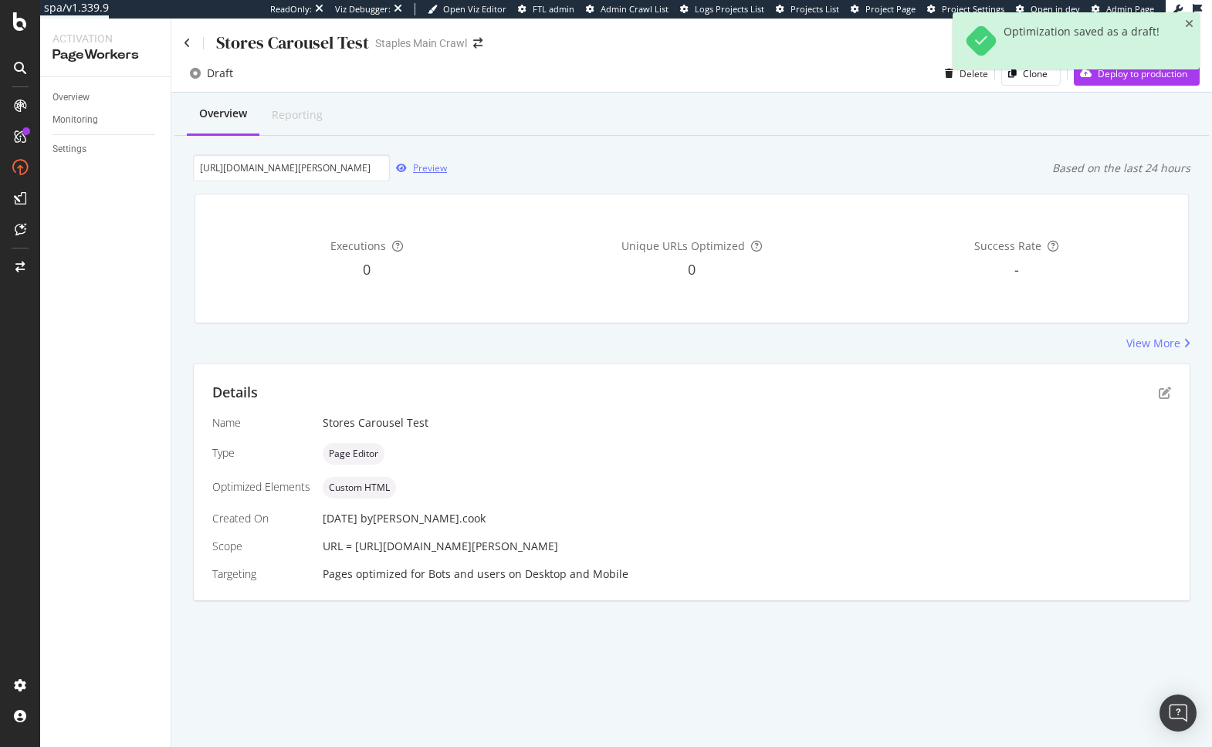
click at [415, 168] on div "Preview" at bounding box center [430, 167] width 34 height 13
